Goal: Task Accomplishment & Management: Use online tool/utility

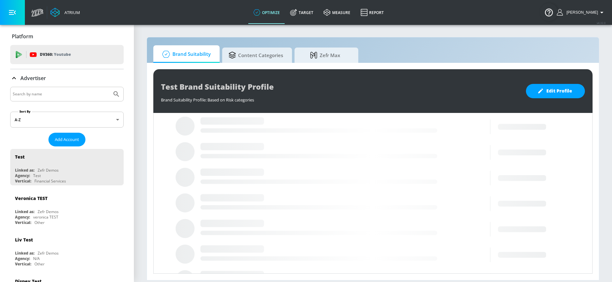
click at [68, 93] on input "Search by name" at bounding box center [61, 94] width 97 height 8
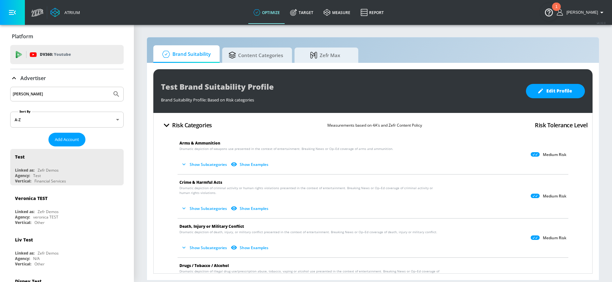
type input "[PERSON_NAME]"
click at [109, 87] on button "Submit Search" at bounding box center [116, 94] width 14 height 14
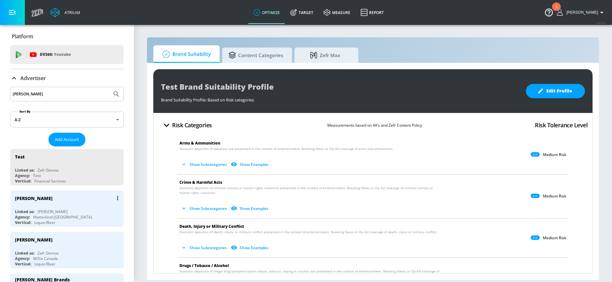
click at [85, 206] on div "[PERSON_NAME] Linked as: [PERSON_NAME] Agency: Matterkind Canada Vertical: Liqu…" at bounding box center [67, 208] width 114 height 36
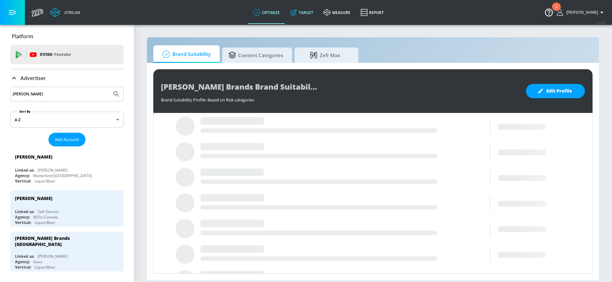
click at [307, 7] on link "Target" at bounding box center [301, 12] width 33 height 23
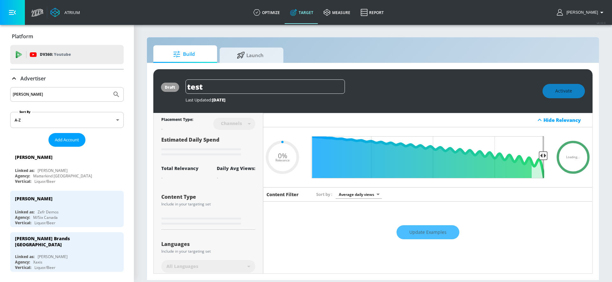
type input "0.05"
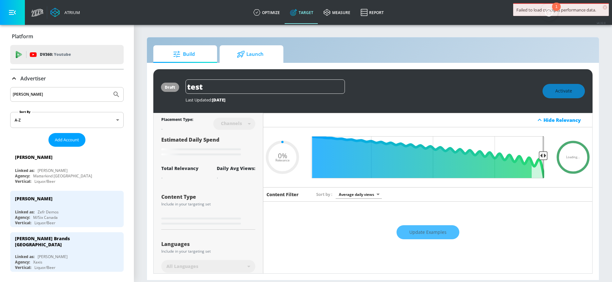
click at [257, 56] on span "Launch" at bounding box center [250, 54] width 48 height 15
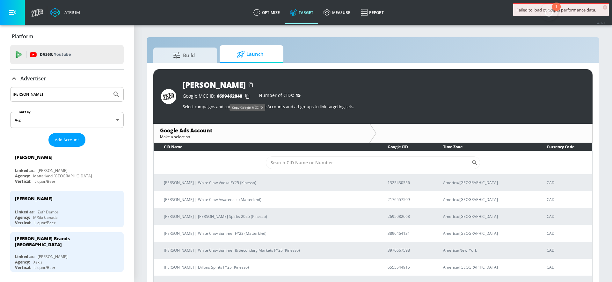
click at [247, 98] on icon "button" at bounding box center [247, 96] width 10 height 10
